Goal: Transaction & Acquisition: Obtain resource

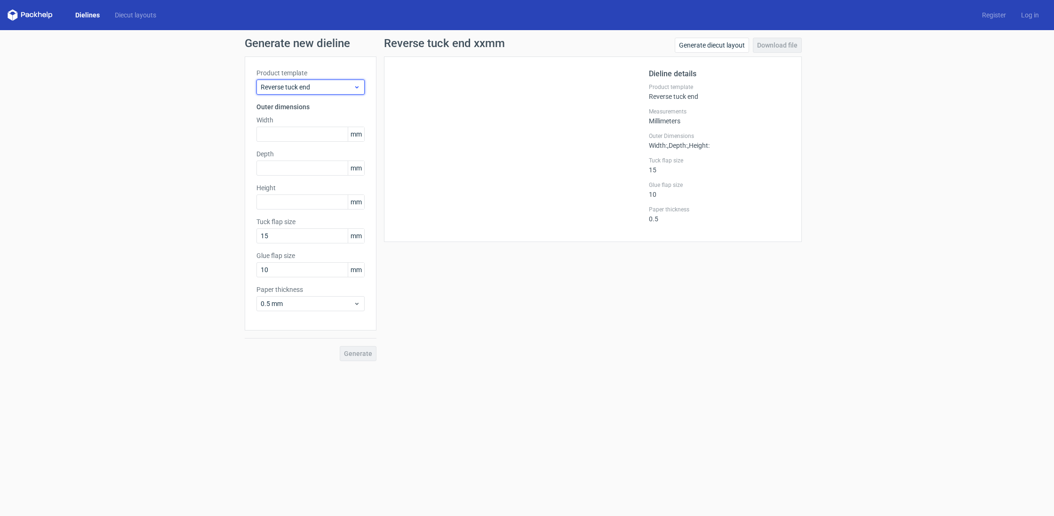
drag, startPoint x: 286, startPoint y: 85, endPoint x: 285, endPoint y: 91, distance: 5.7
click at [286, 85] on span "Reverse tuck end" at bounding box center [307, 86] width 93 height 9
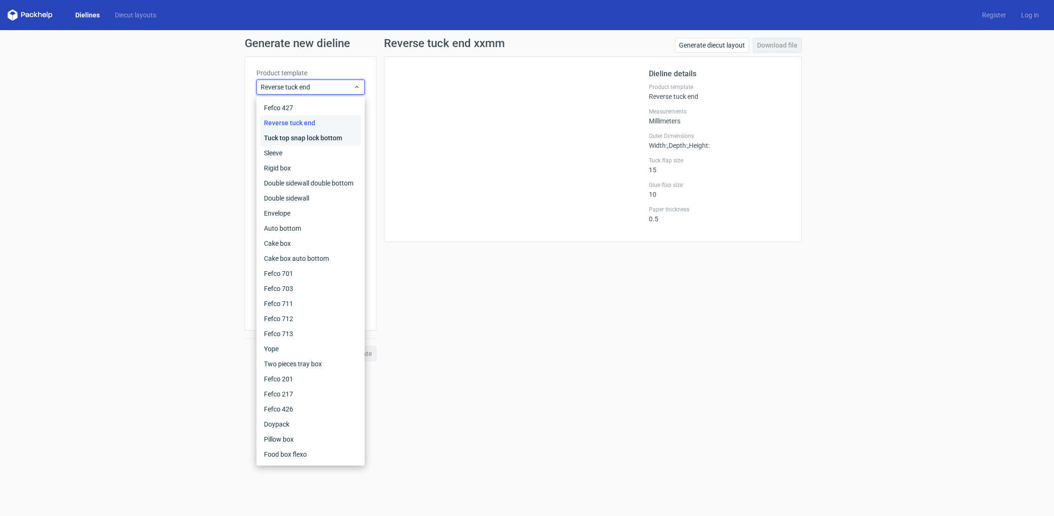
click at [281, 135] on div "Tuck top snap lock bottom" at bounding box center [310, 137] width 101 height 15
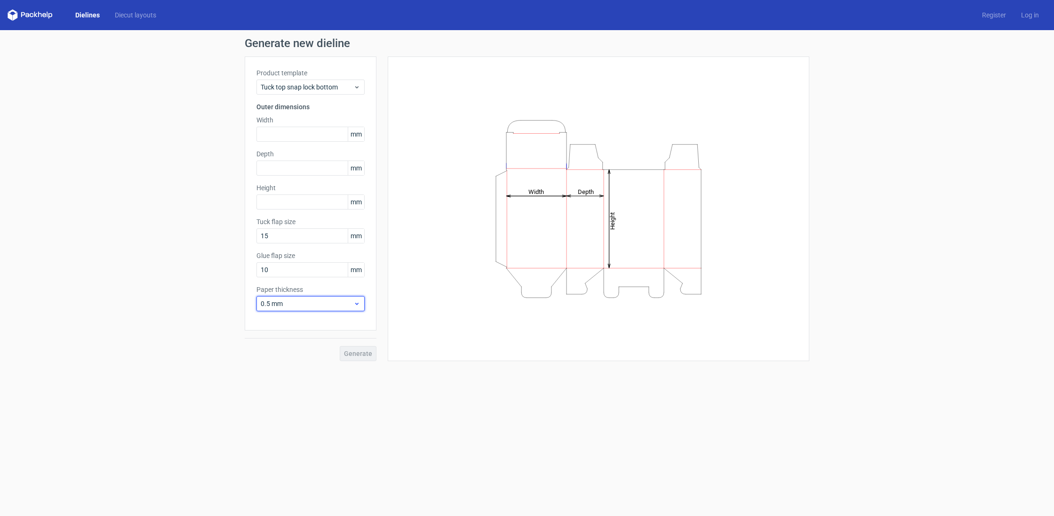
drag, startPoint x: 325, startPoint y: 306, endPoint x: 328, endPoint y: 310, distance: 4.8
click at [325, 306] on span "0.5 mm" at bounding box center [307, 303] width 93 height 9
drag, startPoint x: 391, startPoint y: 359, endPoint x: 384, endPoint y: 358, distance: 6.7
click at [391, 359] on div "Height Depth Width" at bounding box center [599, 208] width 422 height 305
click at [365, 352] on div "Generate" at bounding box center [311, 345] width 132 height 31
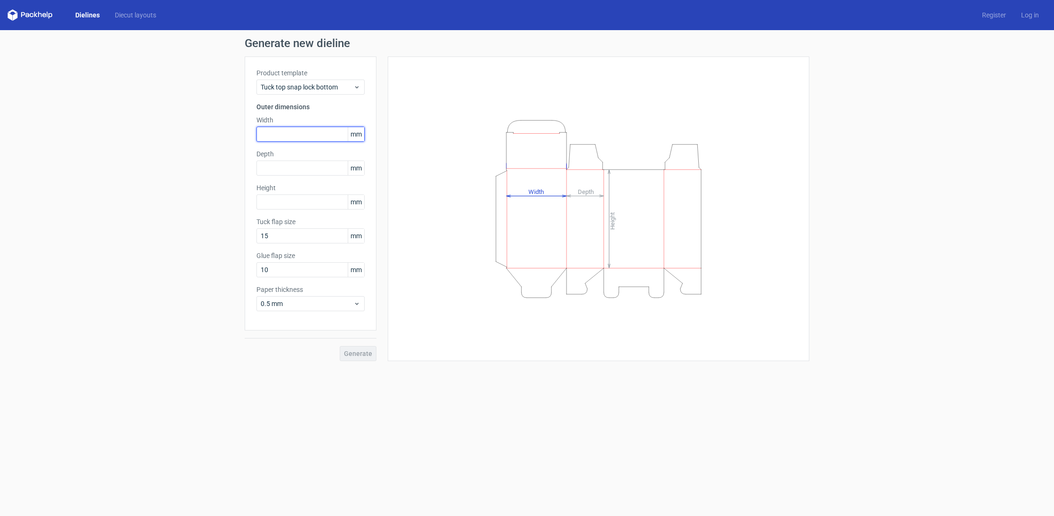
click at [294, 135] on input "text" at bounding box center [310, 134] width 108 height 15
drag, startPoint x: 290, startPoint y: 136, endPoint x: 276, endPoint y: 144, distance: 15.8
click at [235, 131] on div "Generate new dieline Product template Tuck top snap lock bottom Outer dimension…" at bounding box center [527, 199] width 1054 height 338
type input "122"
click at [283, 167] on input "text" at bounding box center [310, 167] width 108 height 15
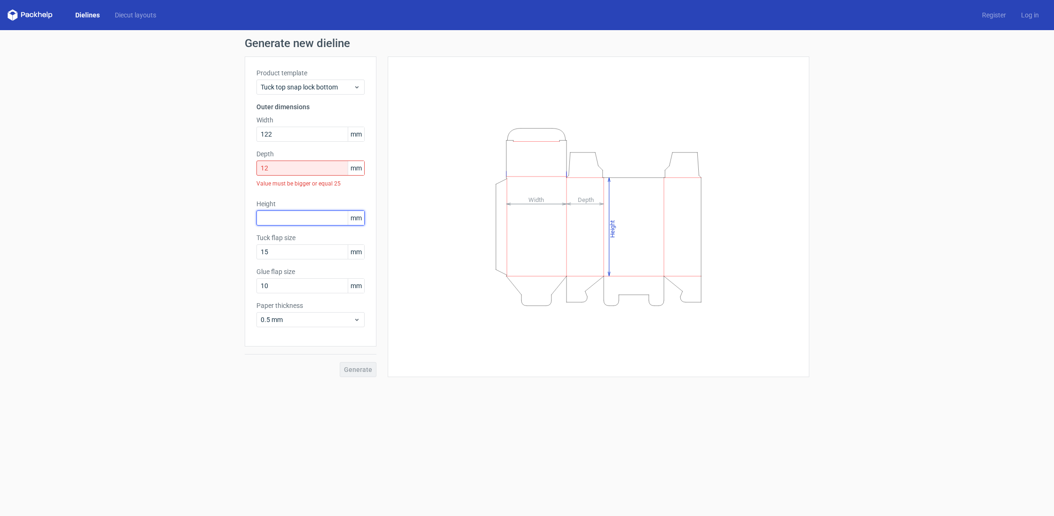
click at [274, 204] on div "Height mm" at bounding box center [310, 212] width 108 height 26
click at [276, 168] on input "12" at bounding box center [310, 167] width 108 height 15
type input "124"
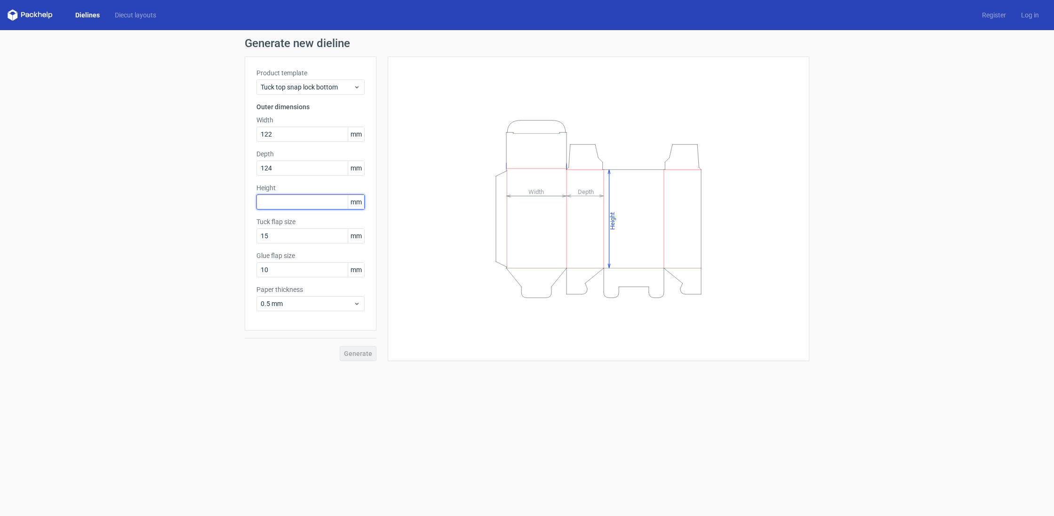
click at [277, 202] on input "text" at bounding box center [310, 201] width 108 height 15
type input "32"
click at [354, 346] on button "Generate" at bounding box center [358, 353] width 37 height 15
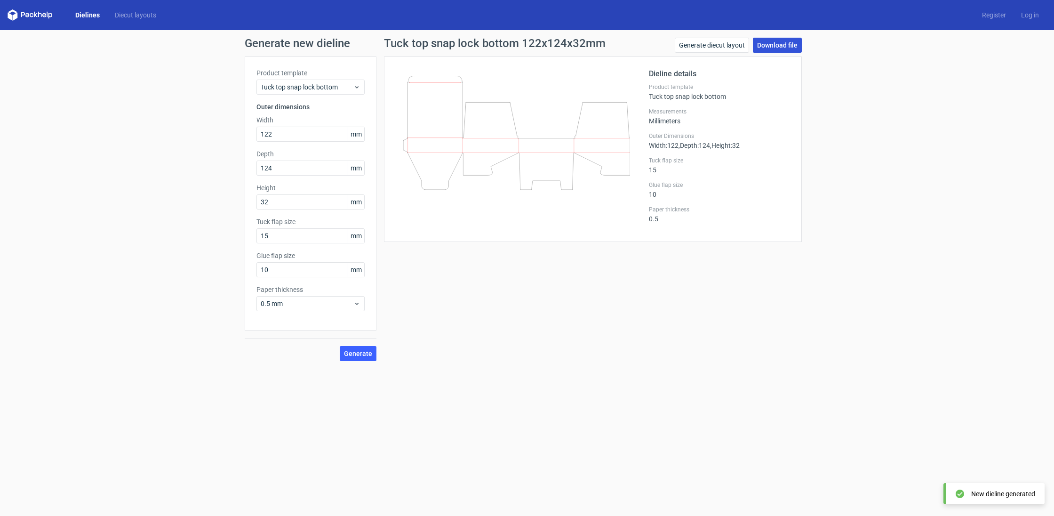
click at [787, 49] on link "Download file" at bounding box center [777, 45] width 49 height 15
